Goal: Information Seeking & Learning: Find specific fact

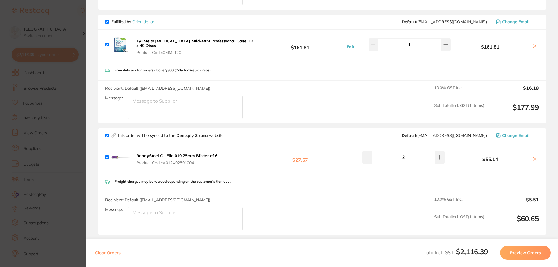
scroll to position [544, 0]
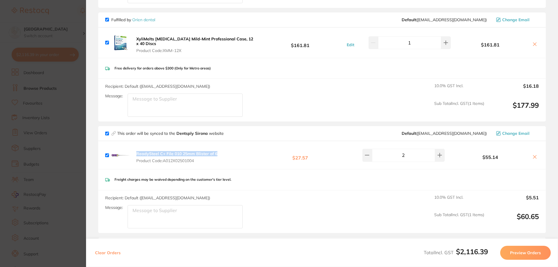
drag, startPoint x: 219, startPoint y: 150, endPoint x: 137, endPoint y: 152, distance: 82.3
click at [137, 152] on div "ReadySteel C+ File 010 25mm Blister of 6 Product Code: A012X02501004 $27.57 2 $…" at bounding box center [322, 155] width 448 height 28
copy b "ReadySteel C+ File 010 25mm Blister of 6"
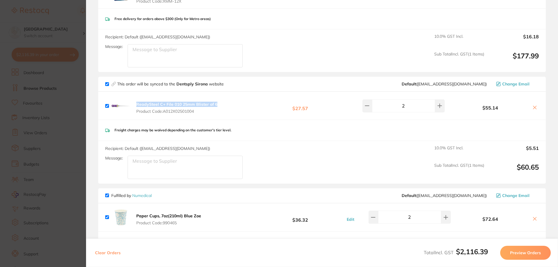
scroll to position [530, 0]
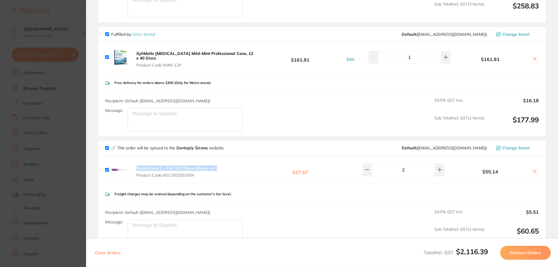
click at [181, 166] on b "ReadySteel C+ File 010 25mm Blister of 6" at bounding box center [176, 168] width 81 height 5
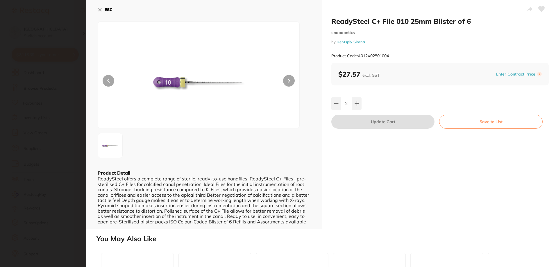
scroll to position [0, 0]
click at [99, 10] on icon at bounding box center [100, 9] width 3 height 3
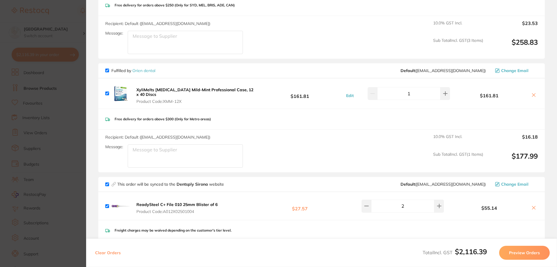
click at [269, 196] on div "ReadySteel C+ File 010 25mm Blister of 6 Product Code: A012X02501004 $27.57 2 $…" at bounding box center [321, 206] width 446 height 28
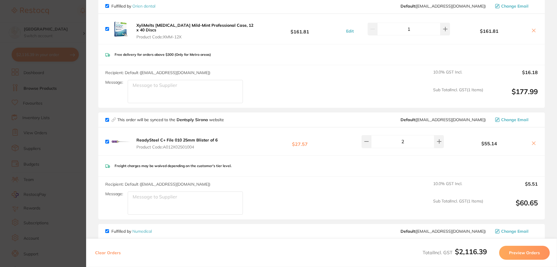
scroll to position [559, 0]
click at [68, 133] on section "Update RRP Set your pre negotiated price for this item. Item Agreed RRP (excl. …" at bounding box center [278, 133] width 557 height 267
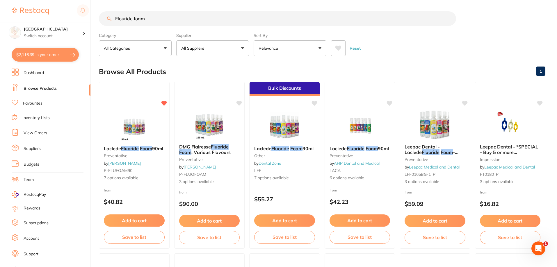
scroll to position [0, 0]
drag, startPoint x: 163, startPoint y: 18, endPoint x: 77, endPoint y: 9, distance: 86.5
click at [77, 9] on div "$2,116.39 Katoomba Dental Centre Switch account [GEOGRAPHIC_DATA] $2,116.39 in …" at bounding box center [278, 133] width 557 height 267
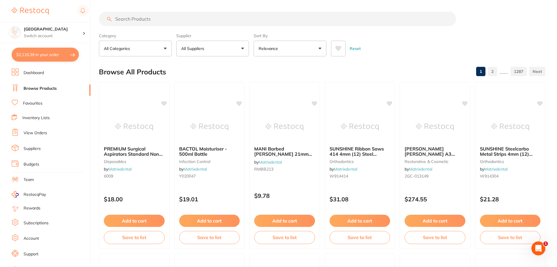
click at [220, 48] on button "All Suppliers" at bounding box center [212, 49] width 73 height 16
type input "dentsp"
click at [203, 99] on p "Dentsply Sirona" at bounding box center [214, 98] width 35 height 5
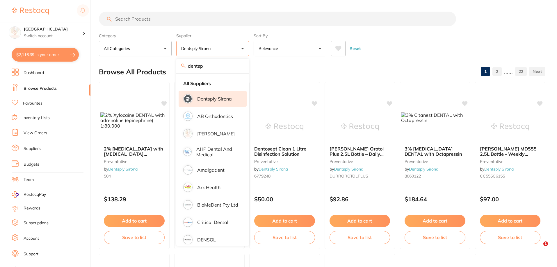
click at [452, 36] on div "Reset" at bounding box center [436, 46] width 210 height 20
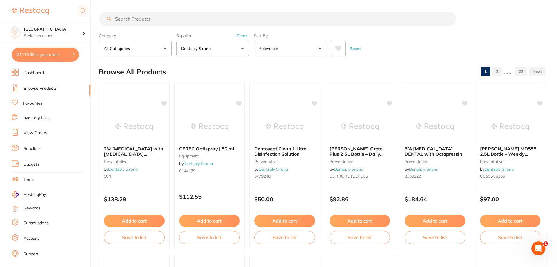
click at [340, 46] on icon at bounding box center [338, 48] width 6 height 5
